Goal: Find specific page/section: Find specific page/section

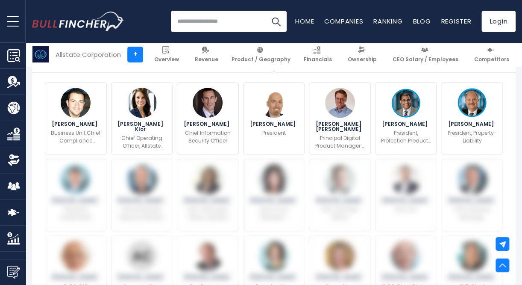
scroll to position [231, 0]
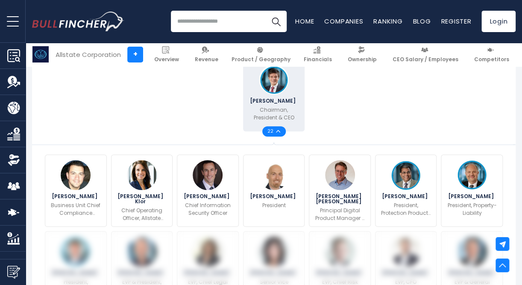
drag, startPoint x: 516, startPoint y: 91, endPoint x: 520, endPoint y: 134, distance: 42.9
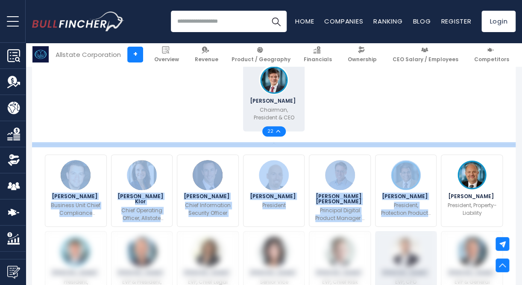
click at [435, 267] on div "Jess Merten EVP, CFO" at bounding box center [406, 267] width 62 height 72
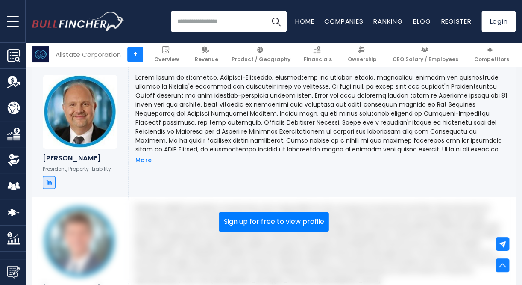
scroll to position [1705, 0]
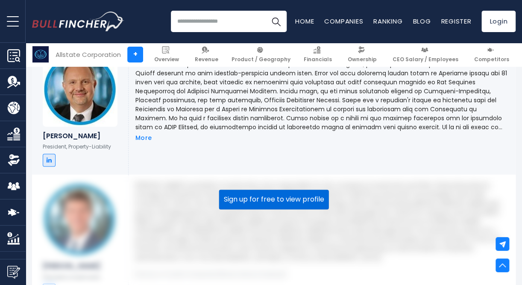
click at [322, 197] on button "Sign up for free to view profile" at bounding box center [274, 199] width 110 height 20
